Goal: Information Seeking & Learning: Learn about a topic

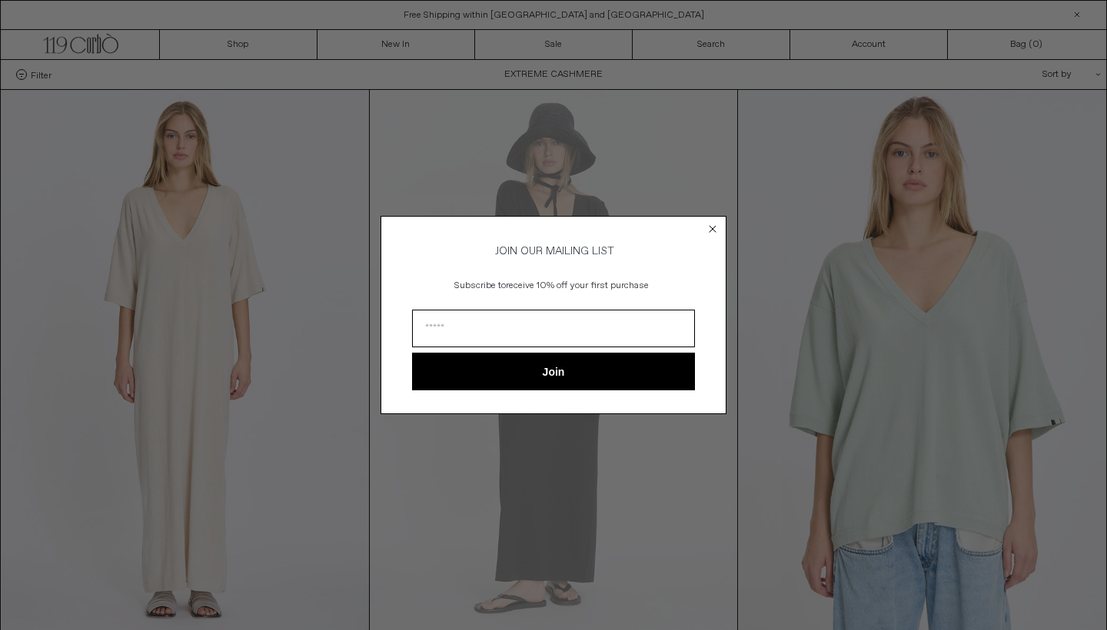
click at [713, 229] on circle "Close dialog" at bounding box center [713, 228] width 15 height 15
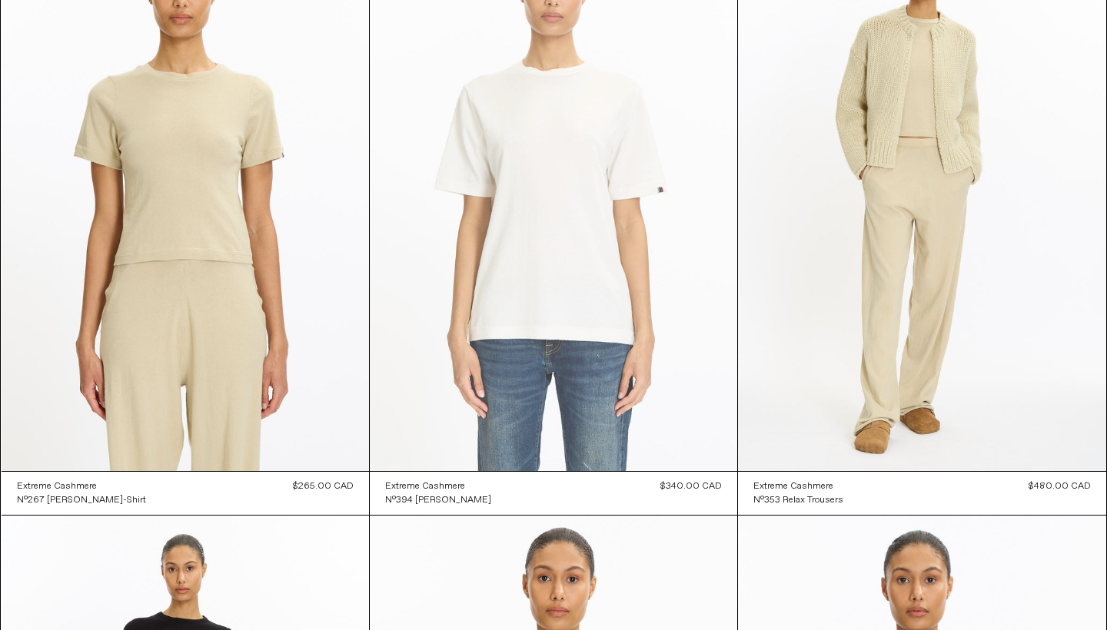
scroll to position [5570, 0]
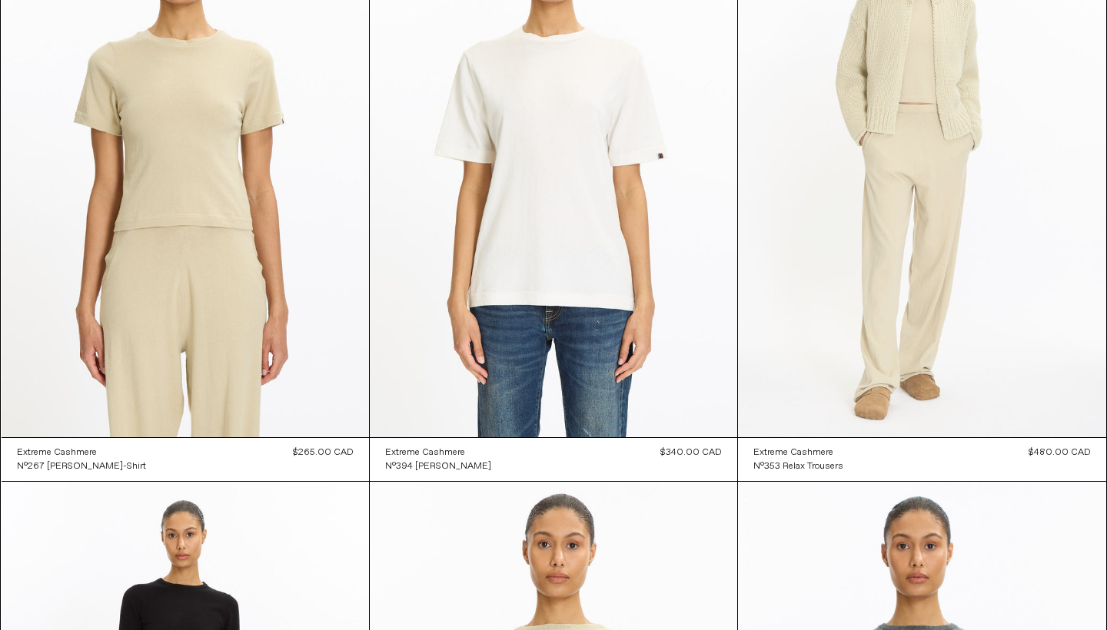
click at [893, 89] on at bounding box center [922, 162] width 368 height 552
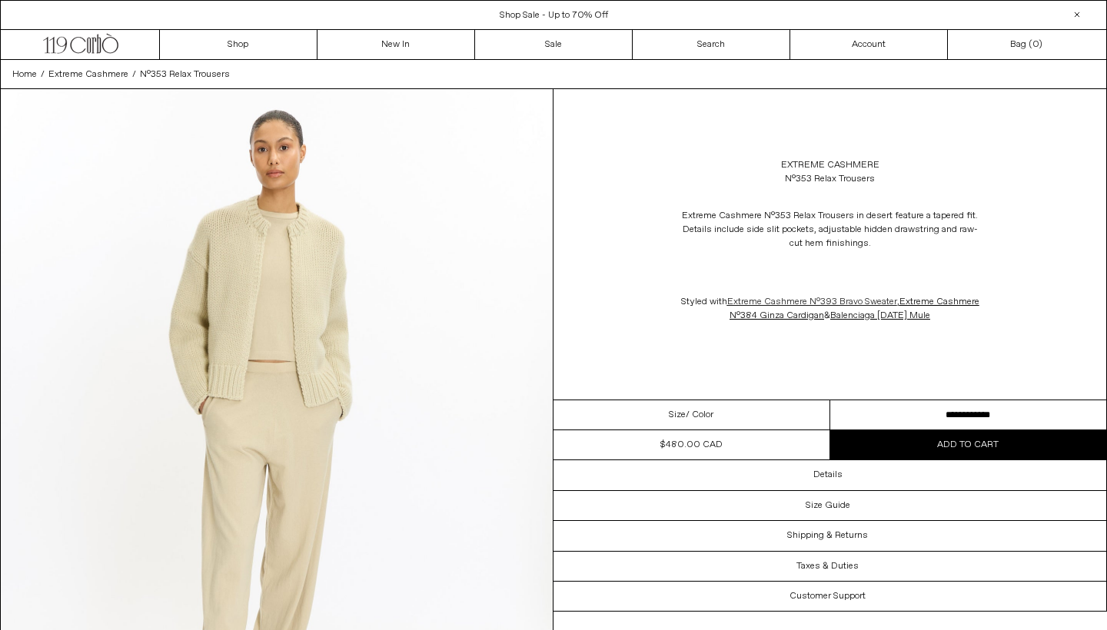
click at [787, 301] on link "Extreme Cashmere N°393 Bravo Sweater" at bounding box center [812, 302] width 170 height 12
click at [936, 300] on link "Extreme Cashmere N°384 Ginza Cardigan" at bounding box center [855, 309] width 250 height 26
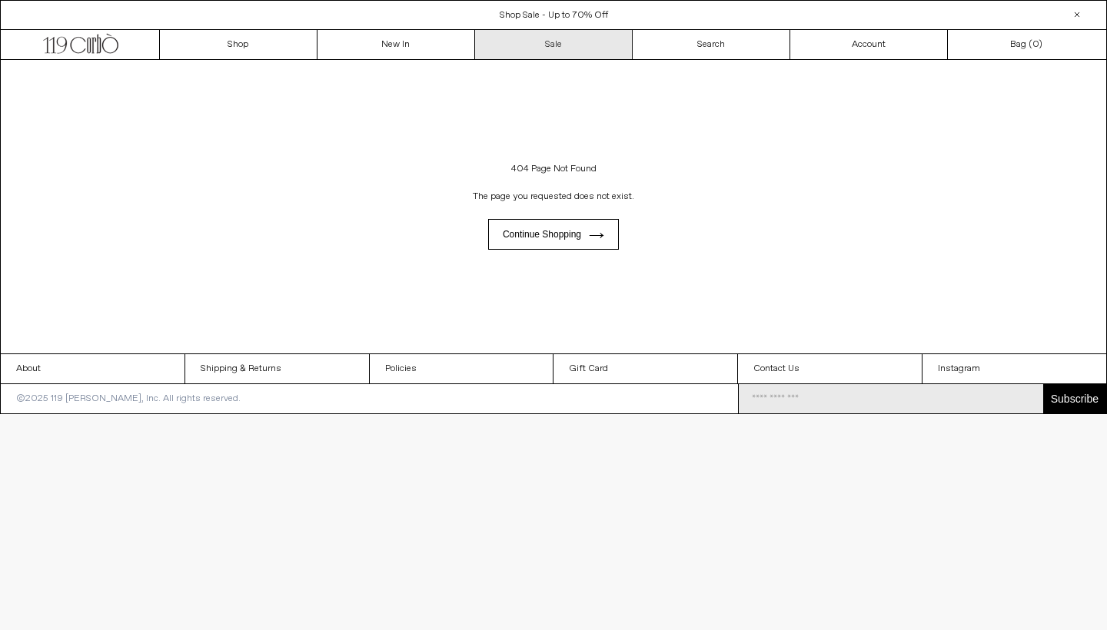
click at [544, 43] on link "Sale" at bounding box center [554, 44] width 158 height 29
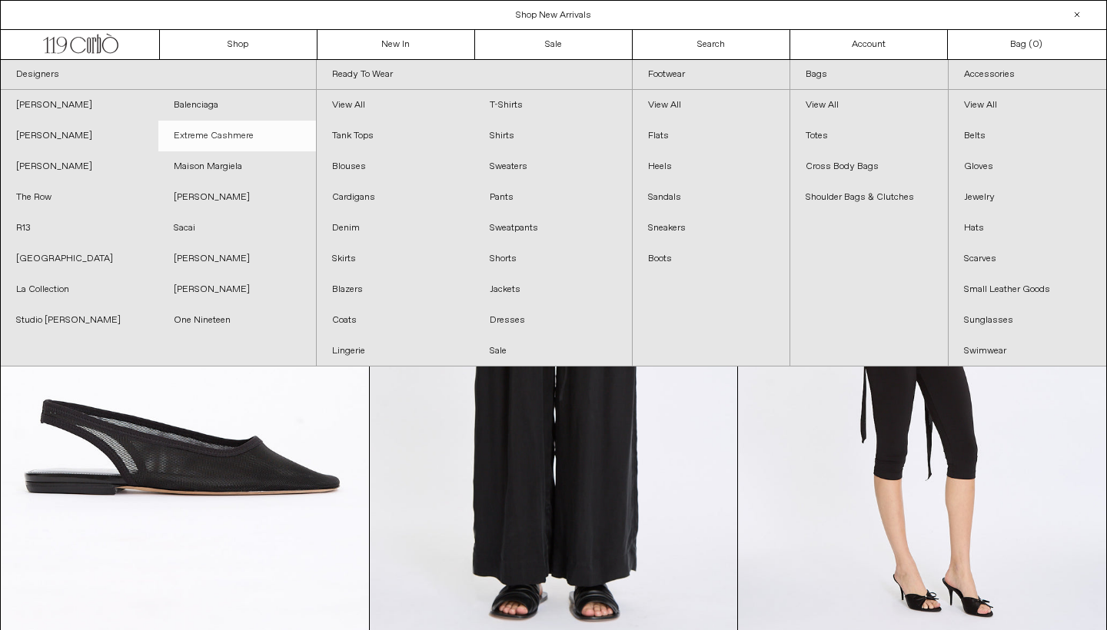
click at [215, 137] on link "Extreme Cashmere" at bounding box center [237, 136] width 158 height 31
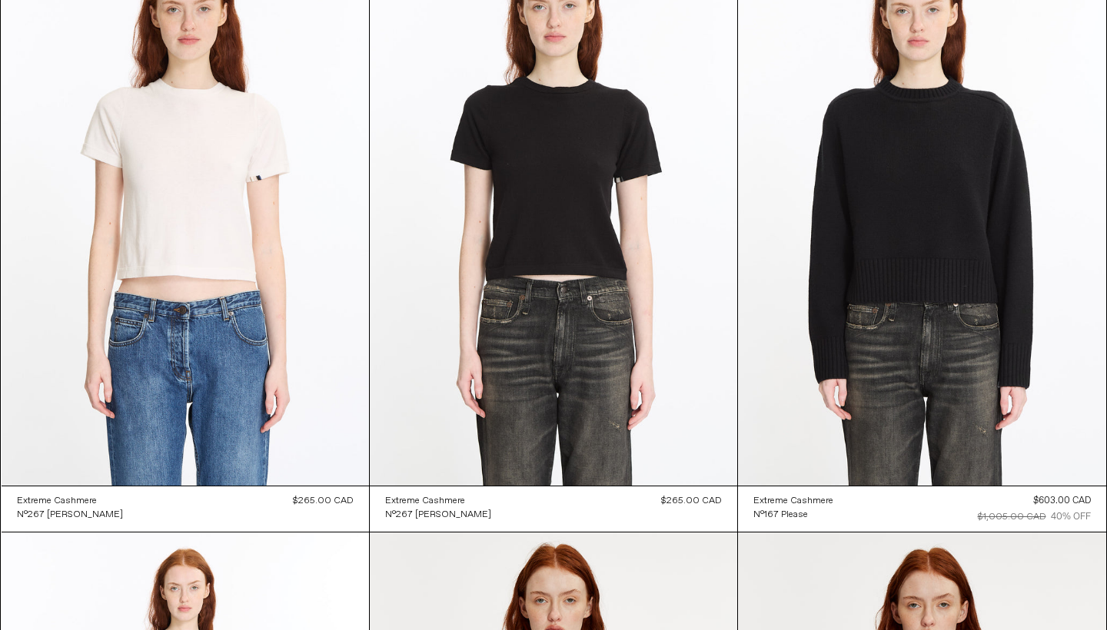
scroll to position [9095, 0]
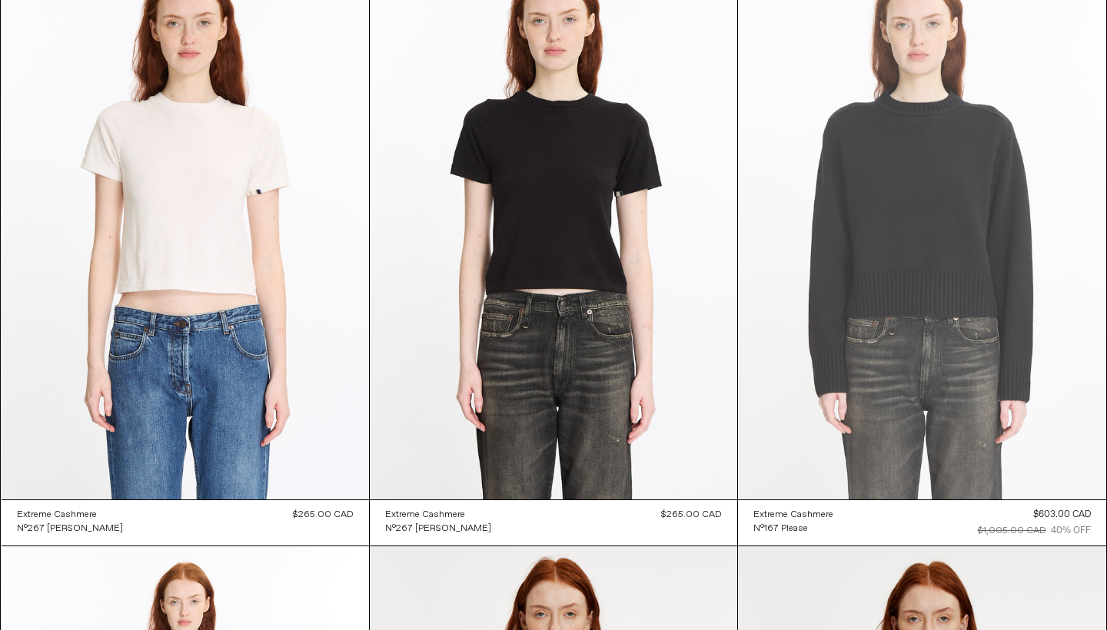
click at [891, 242] on at bounding box center [922, 224] width 368 height 552
